Goal: Information Seeking & Learning: Learn about a topic

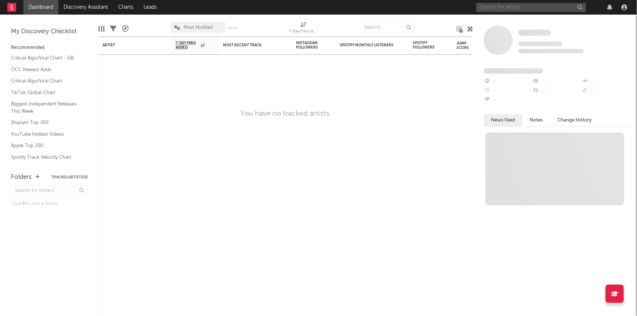
click at [522, 9] on input "text" at bounding box center [530, 7] width 109 height 9
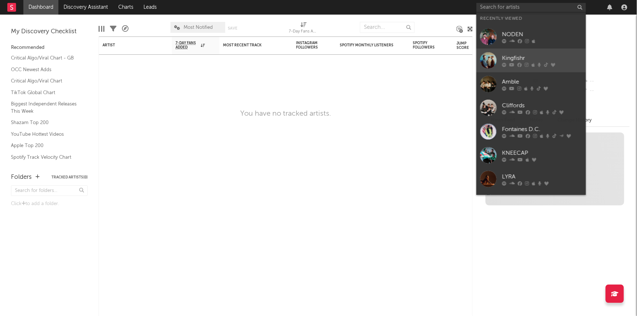
click at [513, 58] on div "Kingfishr" at bounding box center [542, 58] width 80 height 9
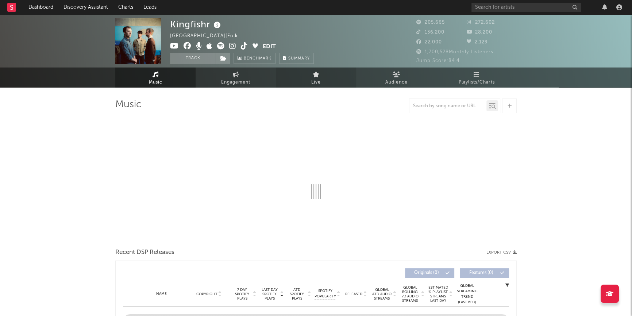
select select "6m"
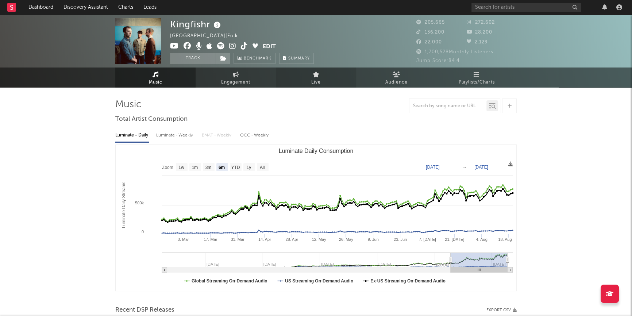
click at [310, 77] on link "Live" at bounding box center [316, 77] width 80 height 20
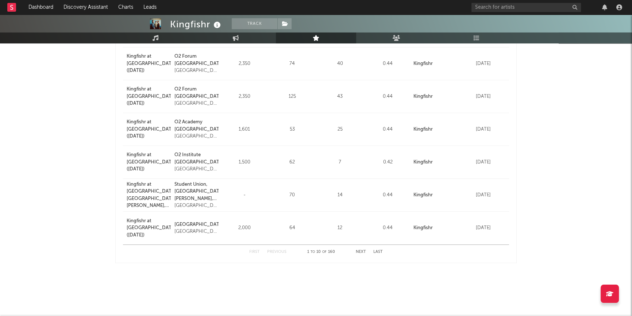
scroll to position [249, 0]
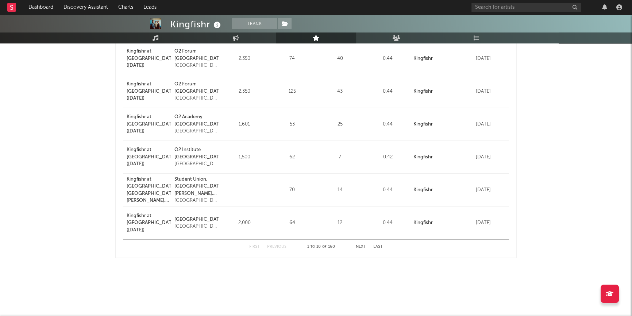
click at [361, 247] on button "Next" at bounding box center [361, 247] width 10 height 4
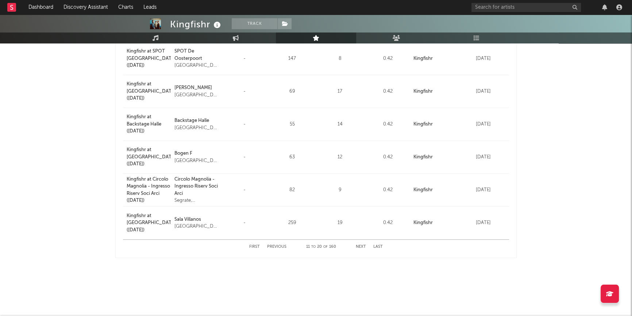
click at [361, 247] on button "Next" at bounding box center [361, 247] width 10 height 4
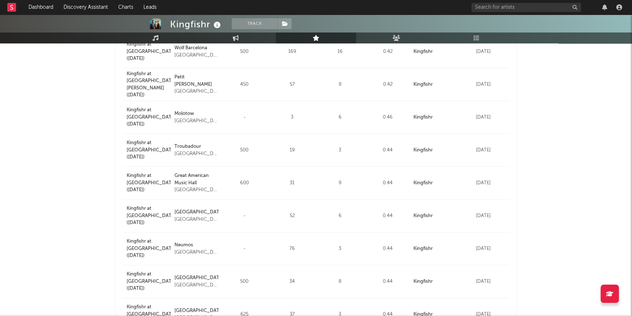
scroll to position [216, 0]
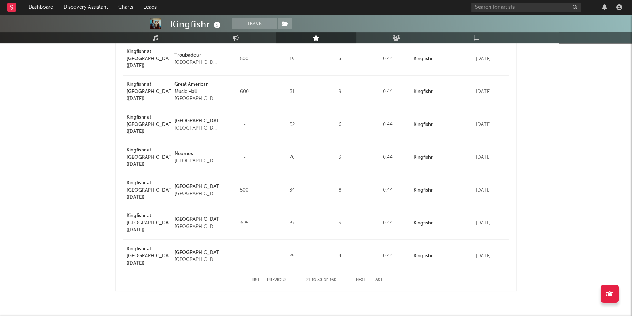
click at [362, 280] on button "Next" at bounding box center [361, 280] width 10 height 4
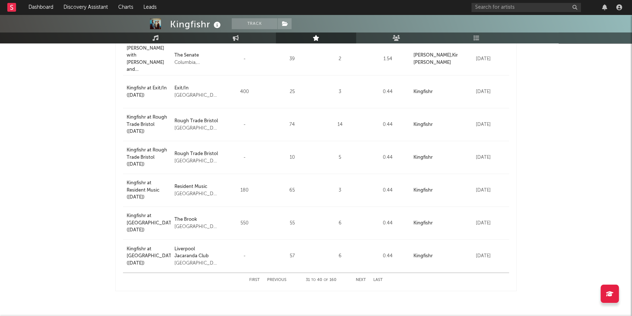
click at [360, 279] on button "Next" at bounding box center [361, 280] width 10 height 4
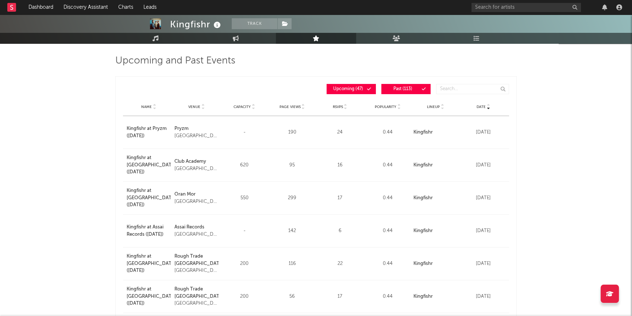
scroll to position [0, 0]
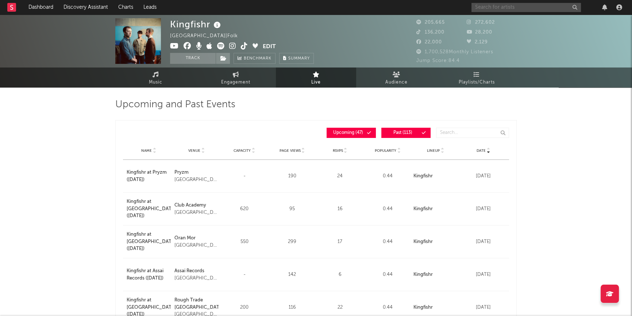
click at [489, 7] on input "text" at bounding box center [525, 7] width 109 height 9
click at [499, 9] on input "cliffords" at bounding box center [525, 7] width 109 height 9
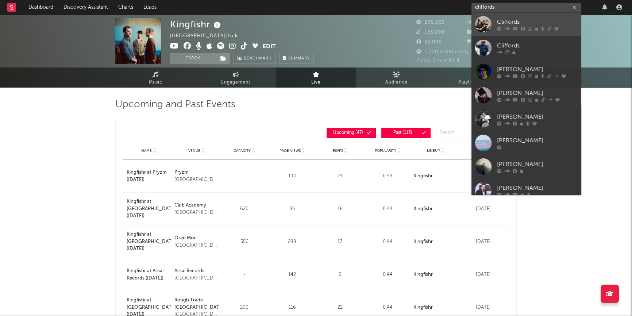
type input "cliffords"
click at [510, 21] on div "Cliffords" at bounding box center [537, 22] width 80 height 9
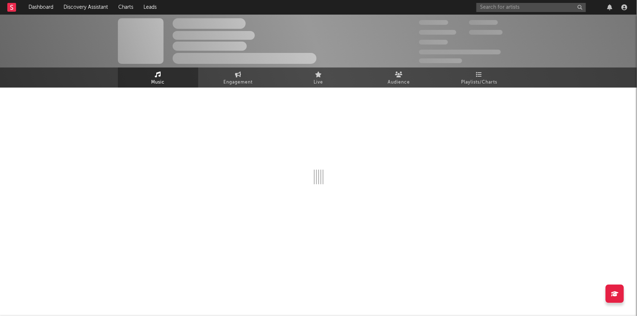
select select "1w"
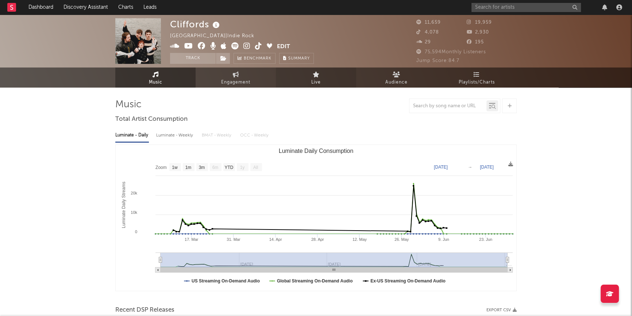
click at [316, 76] on icon at bounding box center [316, 75] width 7 height 6
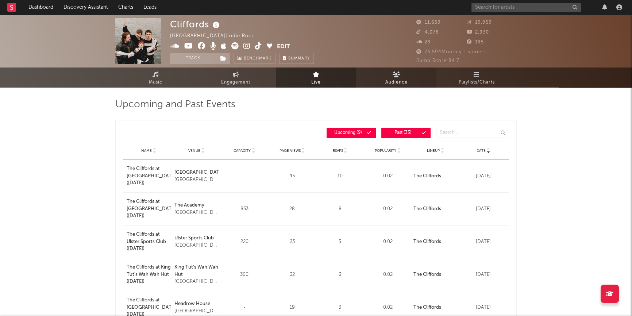
click at [390, 78] on span "Audience" at bounding box center [396, 82] width 22 height 9
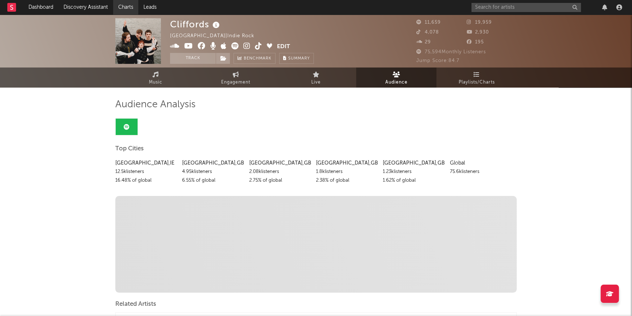
click at [124, 8] on link "Charts" at bounding box center [125, 7] width 25 height 15
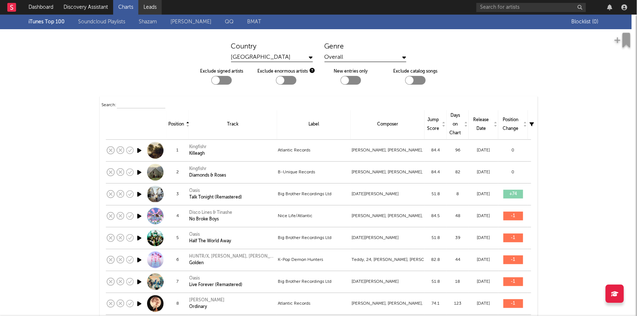
click at [155, 7] on link "Leads" at bounding box center [149, 7] width 23 height 15
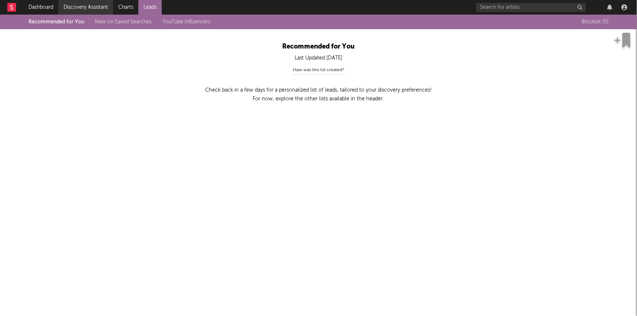
click at [81, 7] on link "Discovery Assistant" at bounding box center [85, 7] width 55 height 15
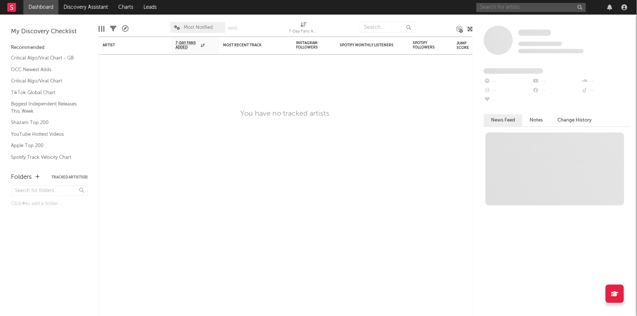
click at [546, 6] on input "text" at bounding box center [530, 7] width 109 height 9
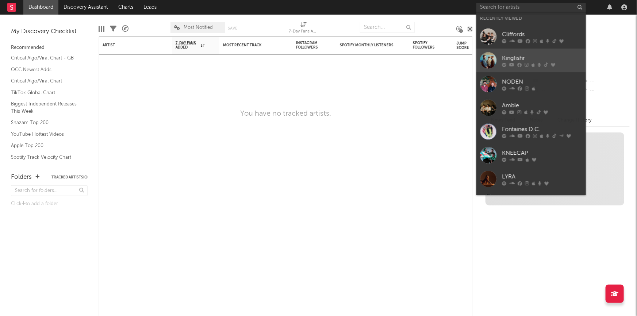
click at [528, 58] on div "Kingfishr" at bounding box center [542, 58] width 80 height 9
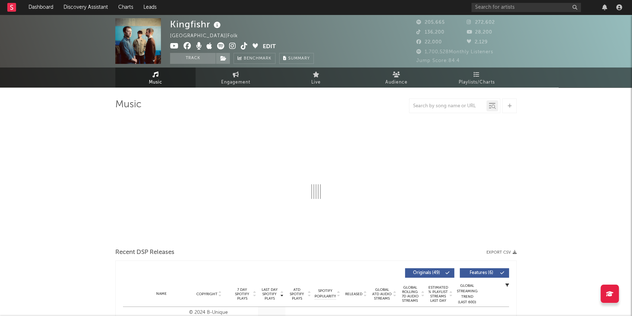
select select "6m"
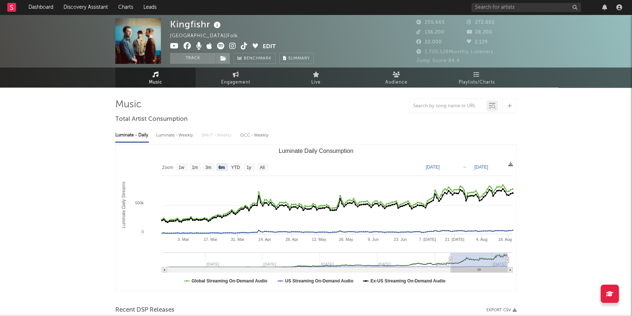
click at [217, 25] on icon at bounding box center [217, 25] width 11 height 10
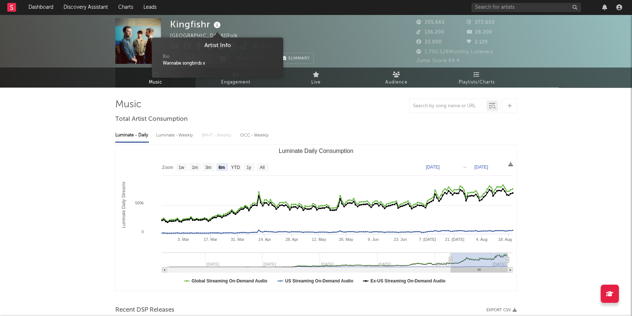
click at [179, 61] on div "Wannabe songbirds x" at bounding box center [217, 63] width 109 height 7
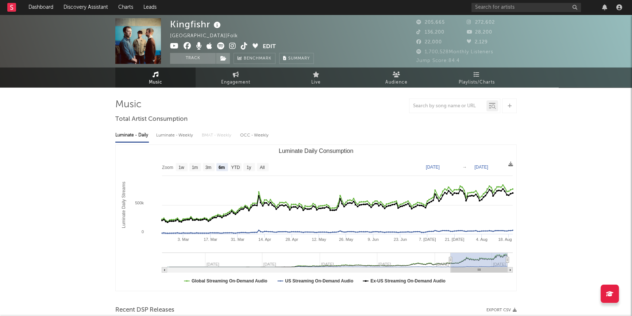
click at [274, 25] on div "Kingfishr Ireland | Folk Edit Track Benchmark Summary" at bounding box center [242, 41] width 144 height 46
click at [267, 47] on button "Edit" at bounding box center [269, 46] width 13 height 9
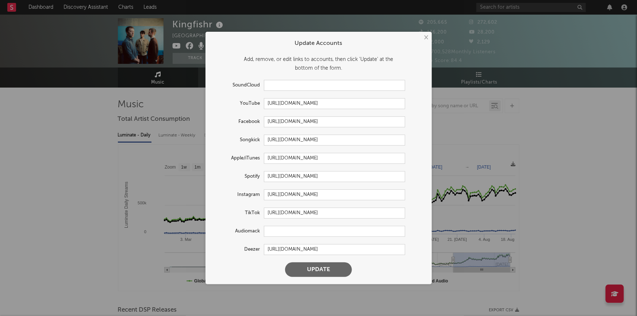
click at [328, 22] on div "× Update Accounts Add, remove, or edit links to accounts, then click 'Update' a…" at bounding box center [318, 158] width 637 height 316
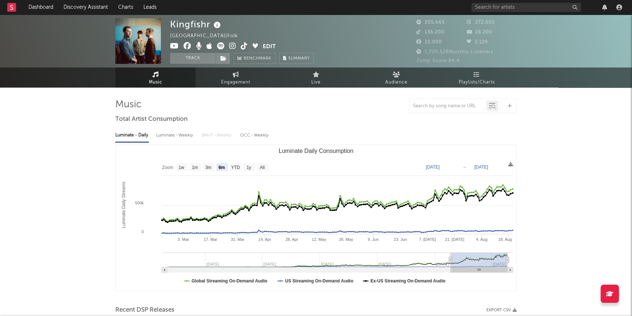
click at [195, 35] on div "Ireland | Folk" at bounding box center [208, 36] width 76 height 9
click at [242, 36] on icon "button" at bounding box center [244, 35] width 5 height 5
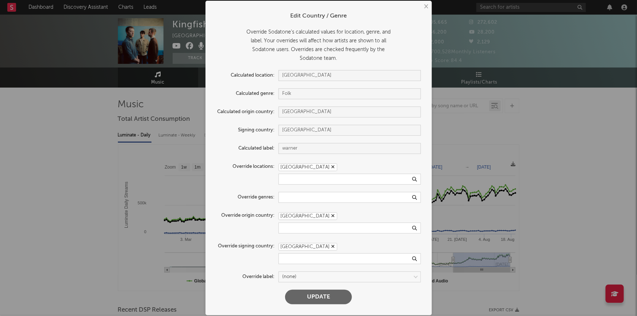
click at [303, 247] on div "[GEOGRAPHIC_DATA]" at bounding box center [307, 247] width 59 height 8
